Goal: Check status: Check status

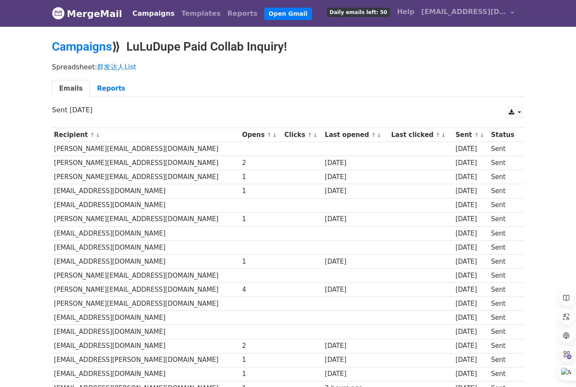
click at [362, 82] on ul "Emails Reports" at bounding box center [288, 88] width 472 height 17
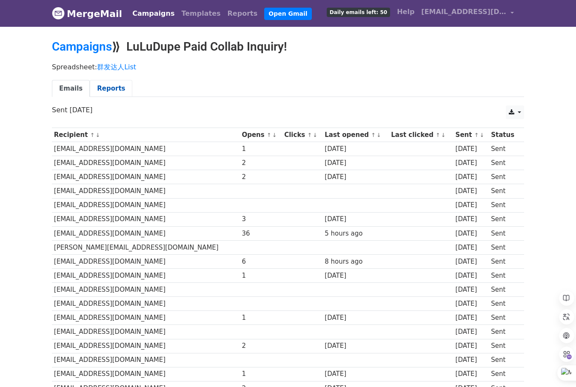
click at [102, 89] on link "Reports" at bounding box center [111, 88] width 43 height 17
